Goal: Task Accomplishment & Management: Complete application form

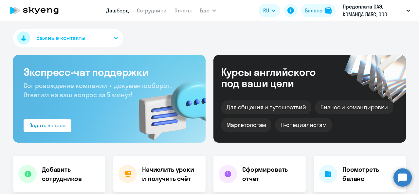
select select "30"
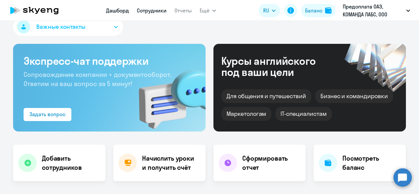
click at [165, 10] on link "Сотрудники" at bounding box center [152, 10] width 30 height 7
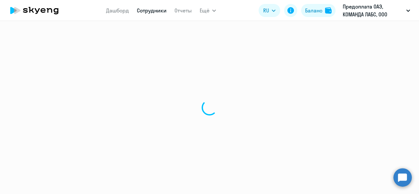
select select "30"
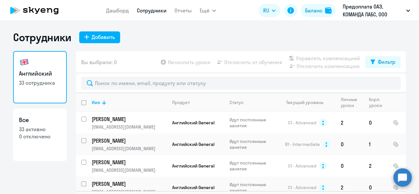
click at [98, 30] on div "Сотрудники Добавить Английский 33 сотрудника Все 33 активно 0 отключено Вы выбр…" at bounding box center [209, 107] width 419 height 173
click at [99, 33] on div "Добавить" at bounding box center [103, 37] width 23 height 8
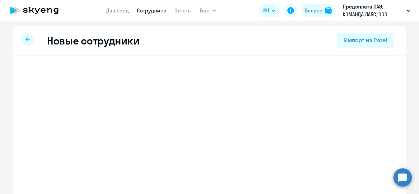
select select "english_adult_not_native_speaker"
select select "2"
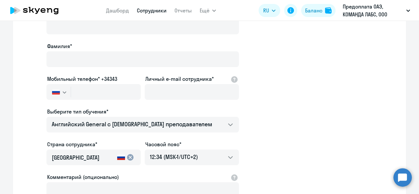
scroll to position [65, 0]
